Goal: Task Accomplishment & Management: Complete application form

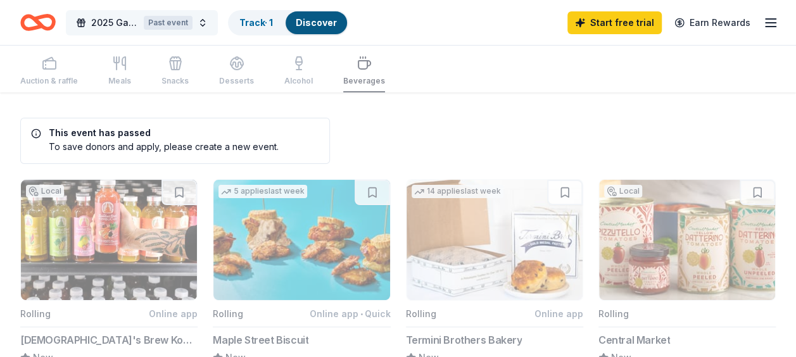
click at [91, 18] on button "2025 Games Day Past event" at bounding box center [142, 22] width 152 height 25
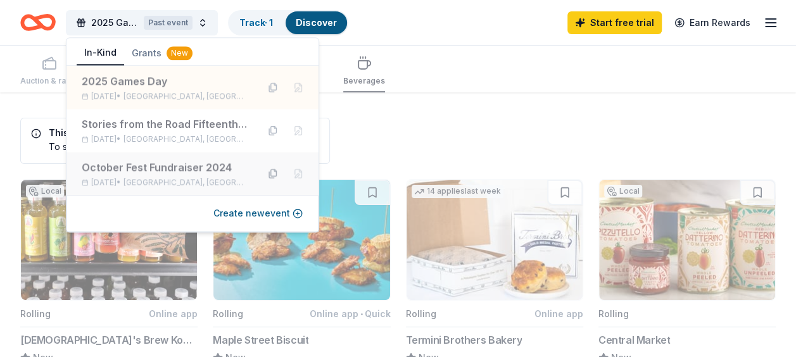
click at [275, 172] on button at bounding box center [273, 173] width 20 height 20
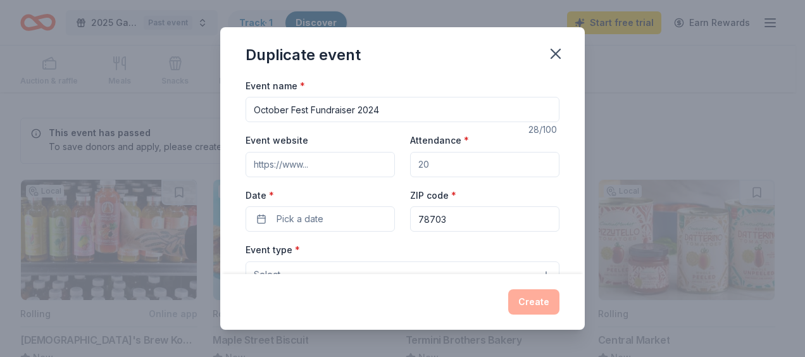
click at [458, 108] on input "October Fest Fundraiser 2024" at bounding box center [403, 109] width 314 height 25
type input "October Fest Fundraiser 2025"
click at [484, 156] on input "Attendance *" at bounding box center [484, 164] width 149 height 25
type input "200"
click at [332, 163] on input "Event website" at bounding box center [320, 164] width 149 height 25
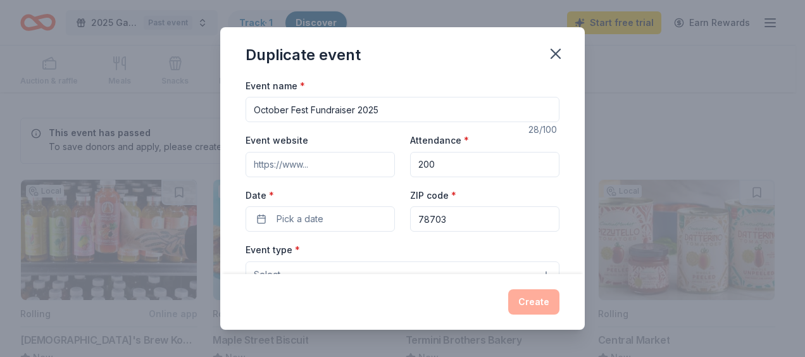
paste input "[URL][DOMAIN_NAME]"
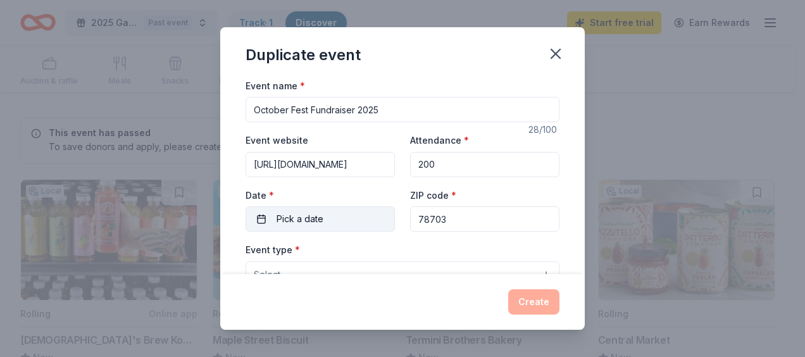
type input "[URL][DOMAIN_NAME]"
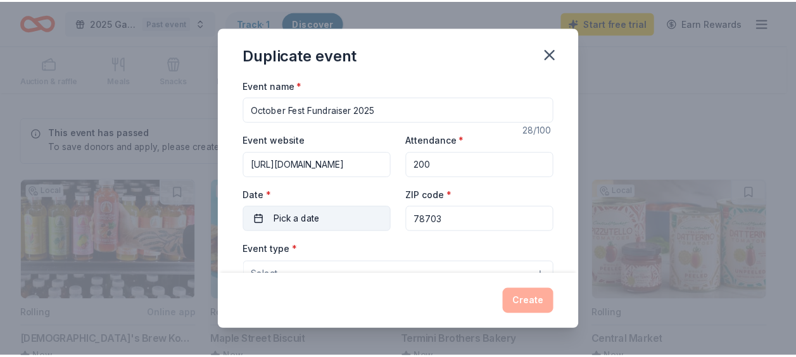
scroll to position [0, 0]
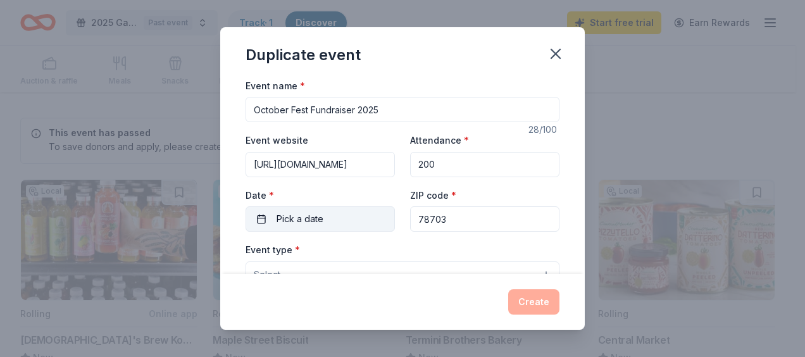
click at [377, 222] on button "Pick a date" at bounding box center [320, 218] width 149 height 25
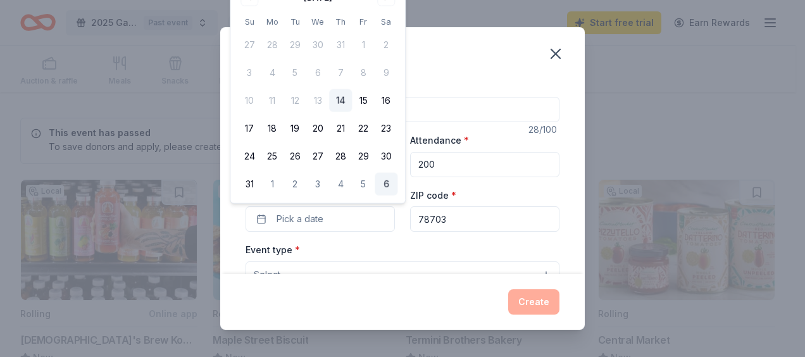
click at [390, 185] on button "6" at bounding box center [386, 184] width 23 height 23
click at [393, 189] on button "6" at bounding box center [386, 184] width 23 height 23
click at [393, 187] on button "6" at bounding box center [386, 184] width 23 height 23
click at [299, 218] on button "[DATE]" at bounding box center [320, 218] width 149 height 25
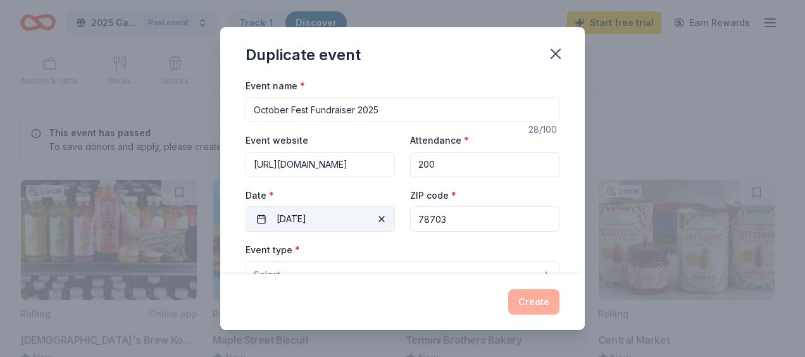
click at [297, 223] on button "[DATE]" at bounding box center [320, 218] width 149 height 25
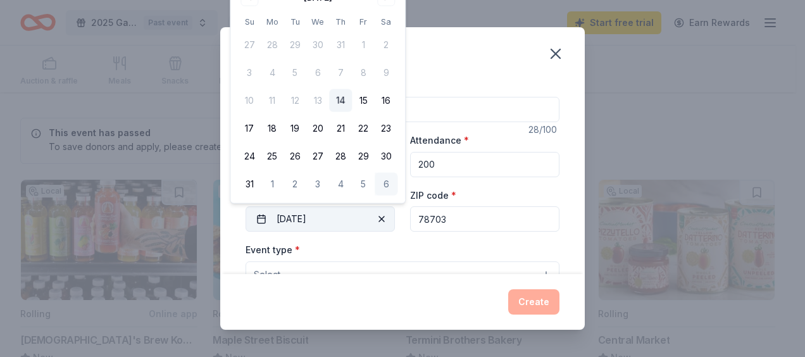
click at [299, 223] on button "[DATE]" at bounding box center [320, 218] width 149 height 25
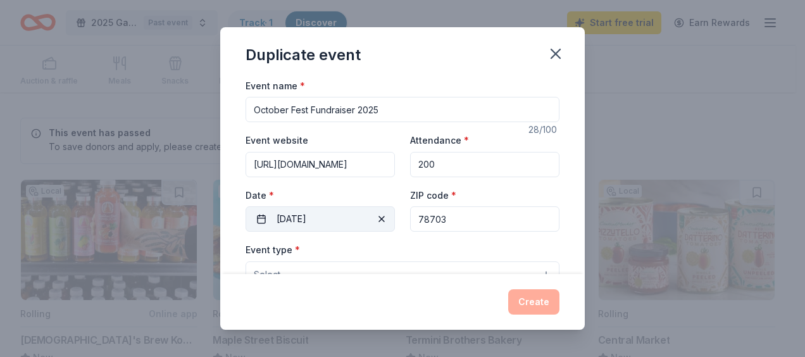
click at [357, 215] on button "[DATE]" at bounding box center [320, 218] width 149 height 25
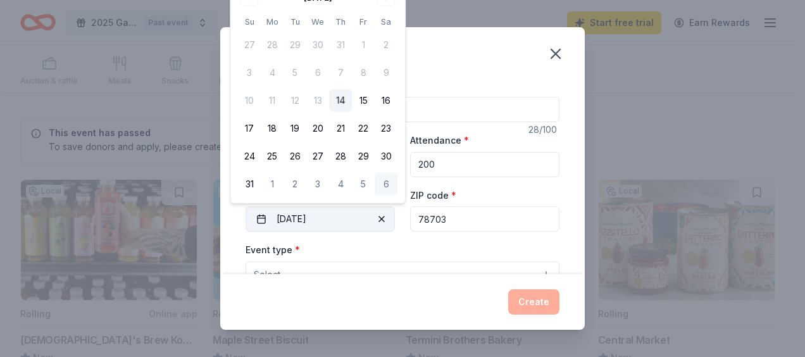
click at [344, 219] on button "[DATE]" at bounding box center [320, 218] width 149 height 25
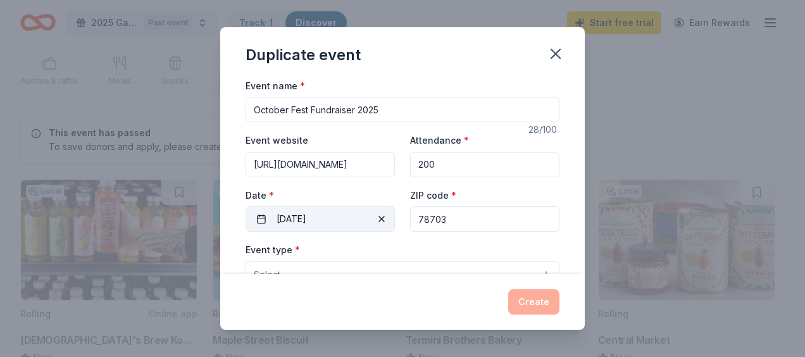
click at [379, 217] on span "button" at bounding box center [381, 218] width 15 height 15
click at [332, 218] on button "Pick a date" at bounding box center [320, 218] width 149 height 25
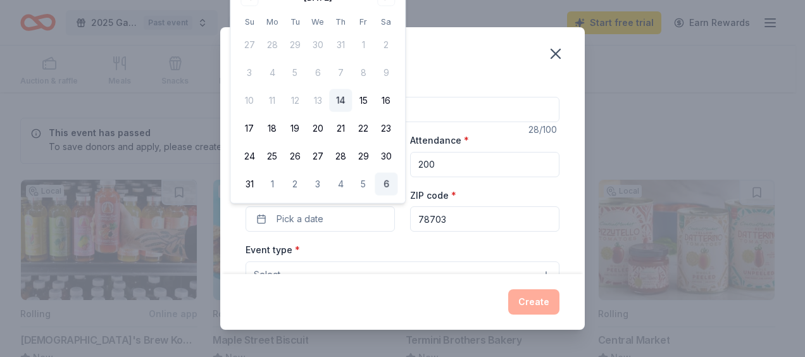
click at [387, 185] on button "6" at bounding box center [386, 184] width 23 height 23
click at [478, 243] on div "Event type * Select" at bounding box center [403, 265] width 314 height 46
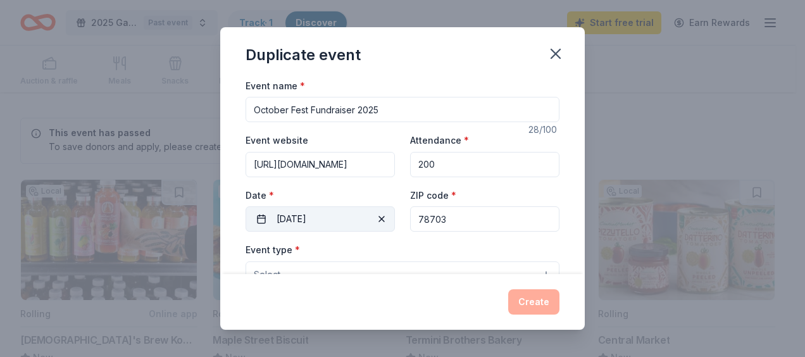
click at [362, 227] on button "[DATE]" at bounding box center [320, 218] width 149 height 25
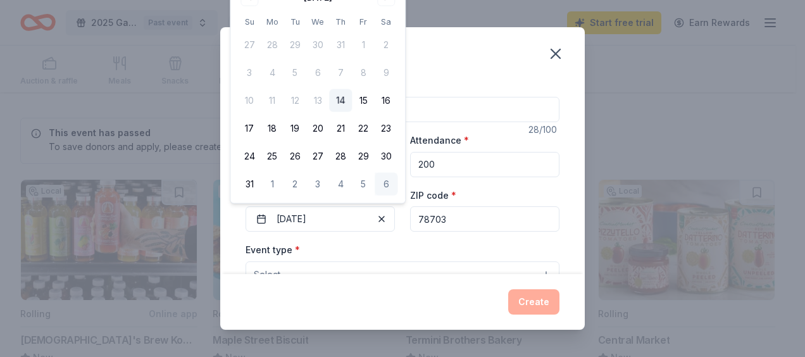
click at [669, 218] on div "Duplicate event Event name * October Fest Fundraiser 2025 28 /100 Event website…" at bounding box center [402, 178] width 805 height 357
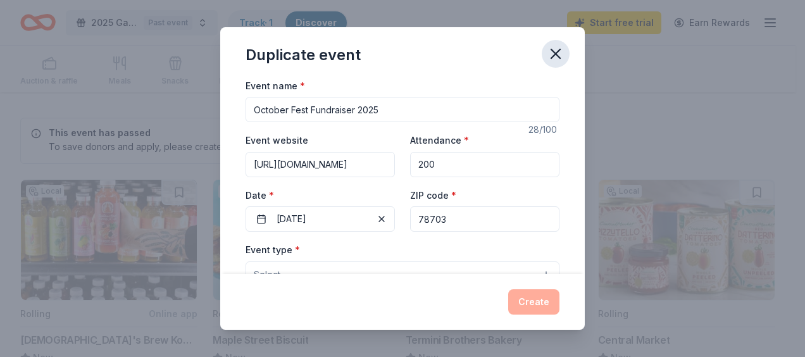
click at [556, 48] on icon "button" at bounding box center [556, 54] width 18 height 18
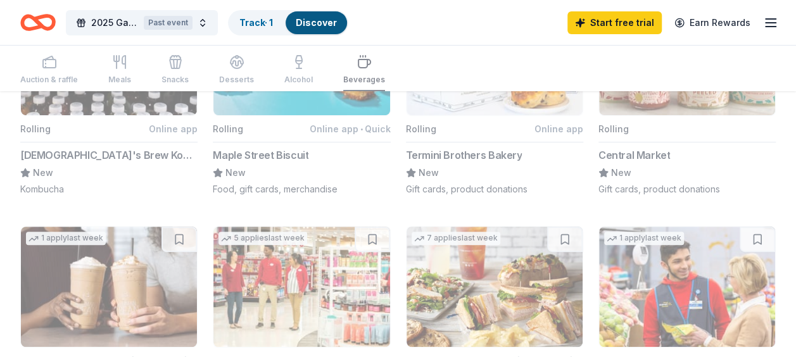
scroll to position [253, 0]
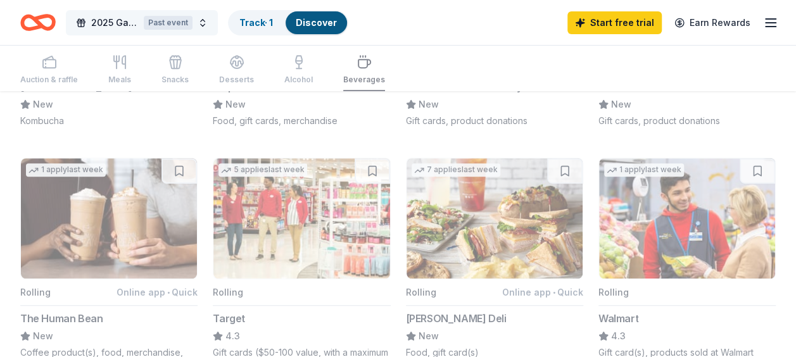
click at [101, 21] on span "2025 Games Day" at bounding box center [114, 22] width 47 height 15
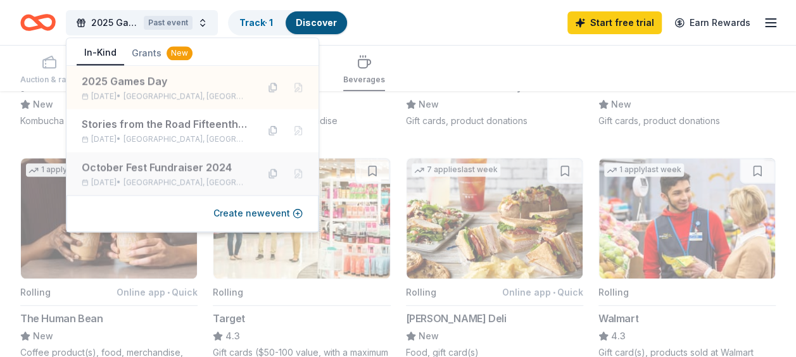
click at [134, 163] on div "October Fest Fundraiser 2024" at bounding box center [165, 167] width 166 height 15
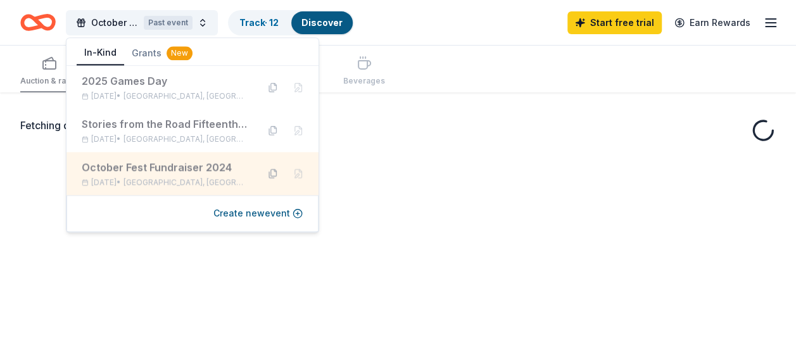
click at [276, 174] on button at bounding box center [273, 173] width 20 height 20
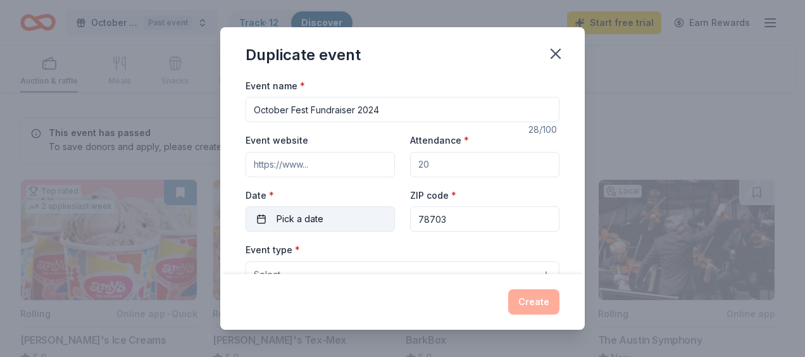
click at [344, 227] on button "Pick a date" at bounding box center [320, 218] width 149 height 25
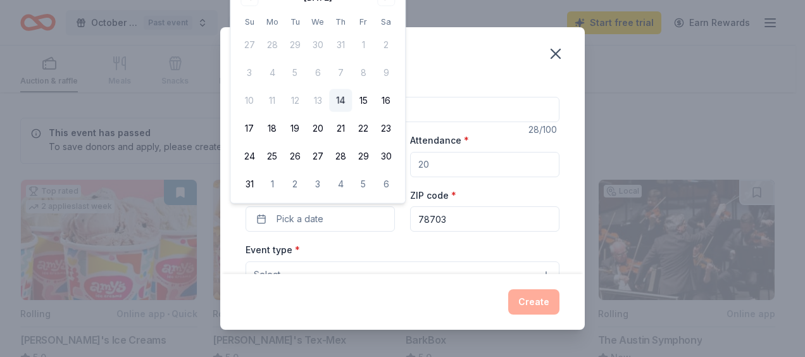
click at [384, 183] on button "6" at bounding box center [386, 184] width 23 height 23
click at [665, 134] on div "Duplicate event Event name * October Fest Fundraiser 2024 28 /100 Event website…" at bounding box center [402, 178] width 805 height 357
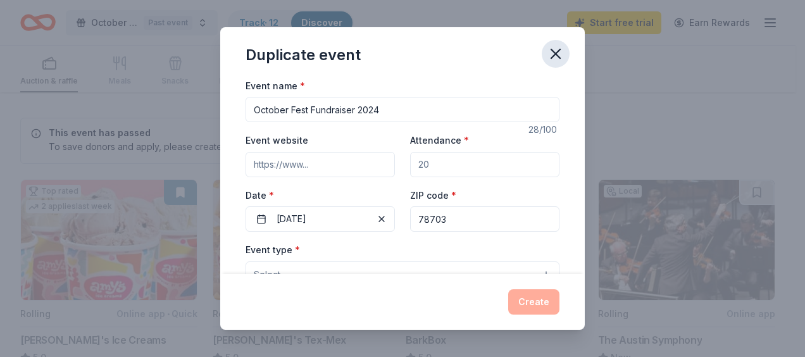
click at [556, 58] on icon "button" at bounding box center [556, 54] width 18 height 18
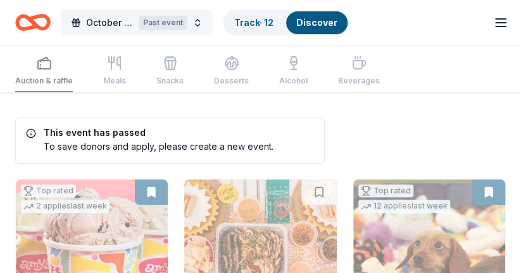
click at [98, 22] on span "October Fest Fundraiser 2024" at bounding box center [109, 22] width 47 height 15
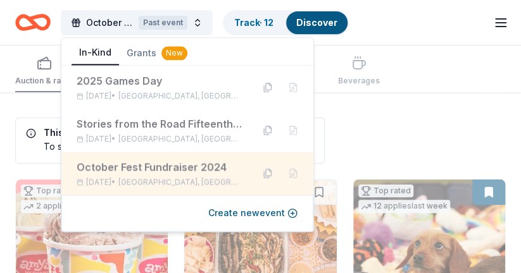
click at [158, 164] on div "October Fest Fundraiser 2024" at bounding box center [160, 167] width 166 height 15
click at [268, 172] on button at bounding box center [268, 173] width 20 height 20
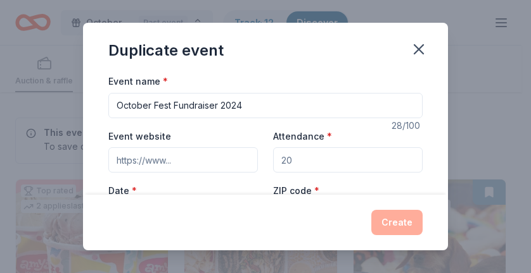
scroll to position [63, 0]
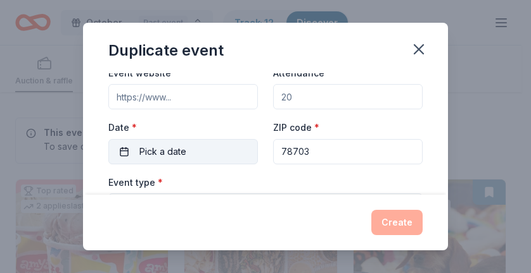
click at [206, 155] on button "Pick a date" at bounding box center [182, 151] width 149 height 25
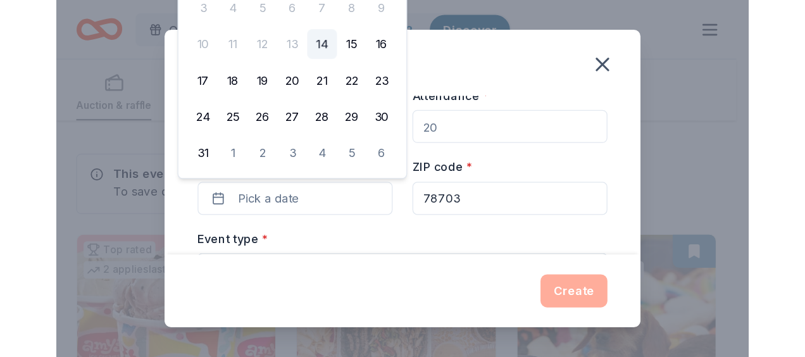
scroll to position [0, 0]
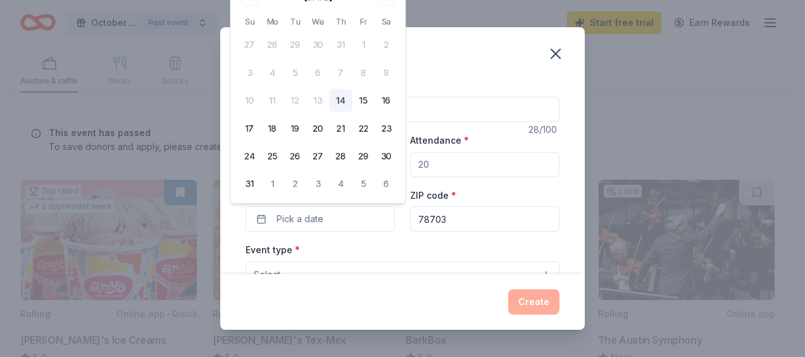
click at [481, 71] on div "Duplicate event" at bounding box center [402, 52] width 365 height 51
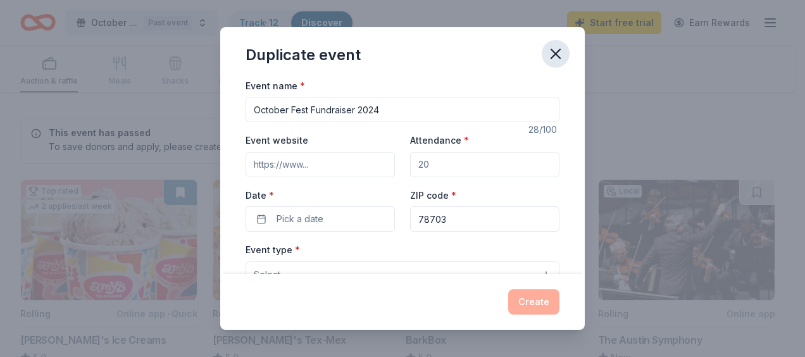
click at [552, 53] on icon "button" at bounding box center [556, 54] width 18 height 18
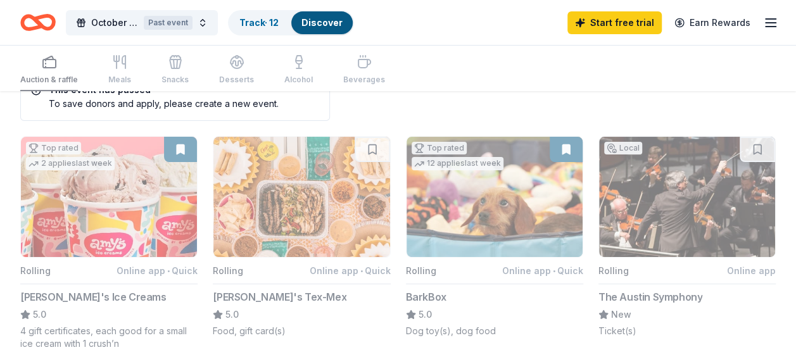
scroll to position [63, 0]
